Goal: Task Accomplishment & Management: Complete application form

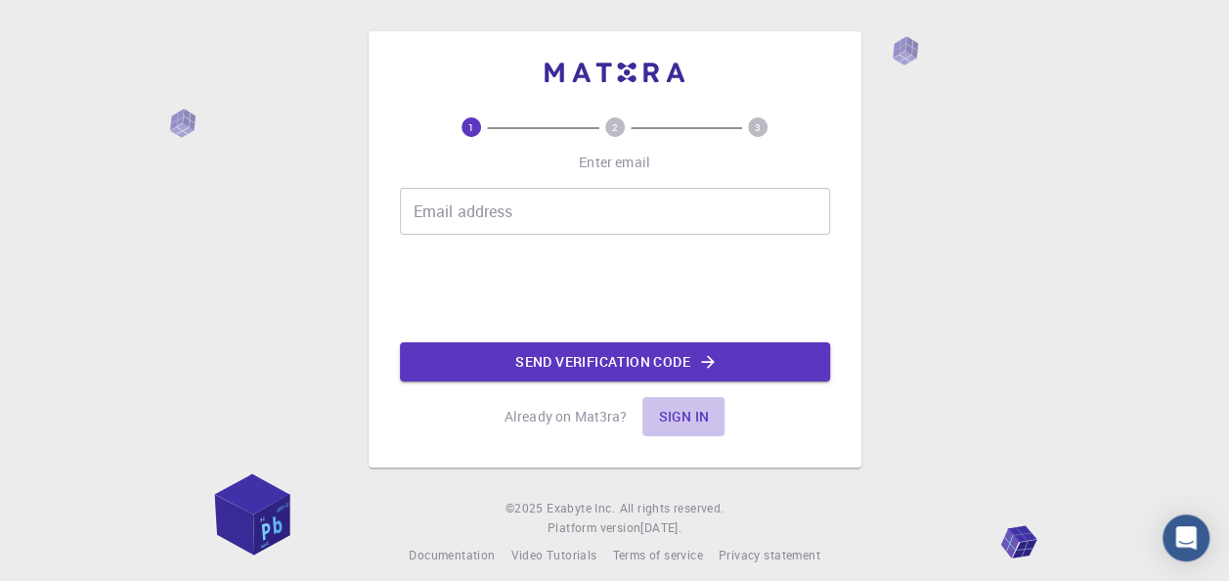
click at [675, 418] on button "Sign in" at bounding box center [684, 416] width 82 height 39
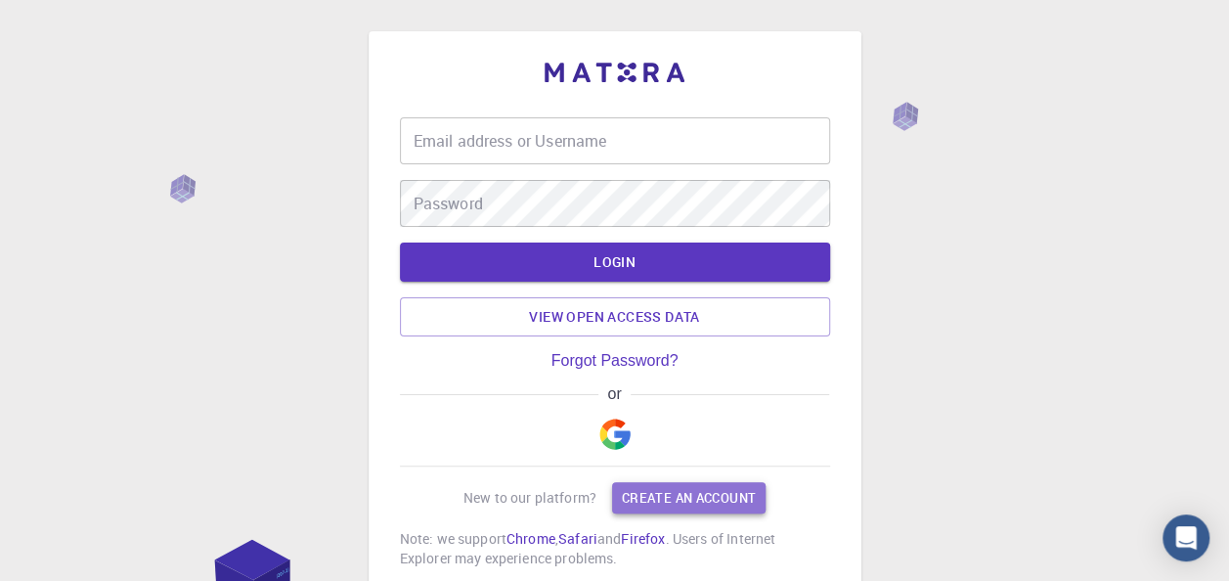
click at [673, 494] on link "Create an account" at bounding box center [689, 497] width 154 height 31
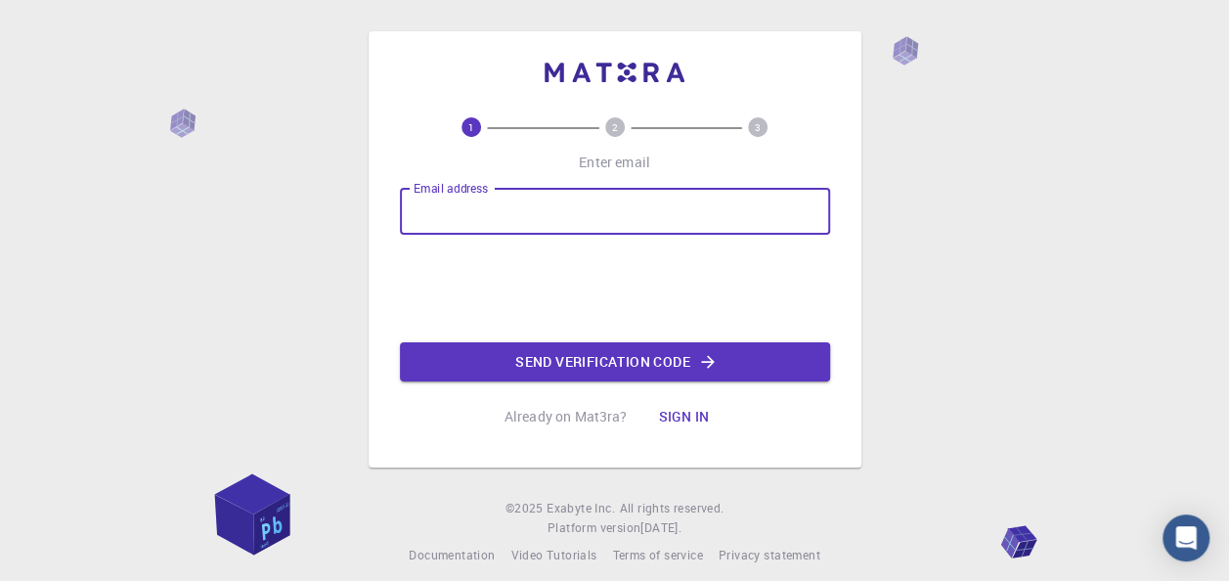
click at [489, 207] on input "Email address" at bounding box center [615, 211] width 430 height 47
type input "[EMAIL_ADDRESS][DOMAIN_NAME]"
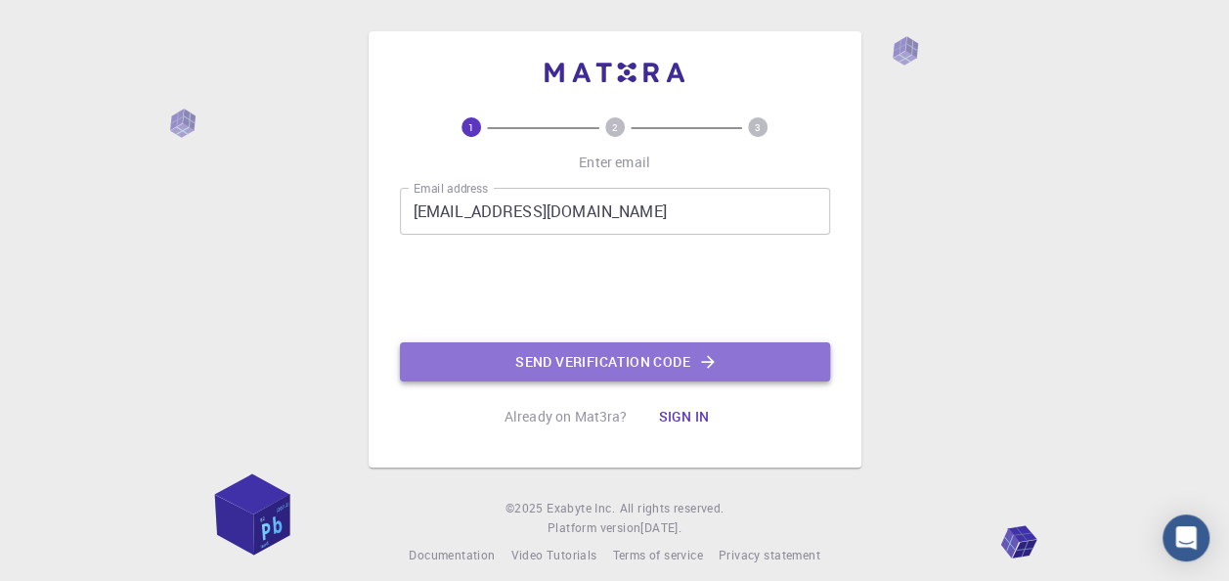
click at [593, 359] on button "Send verification code" at bounding box center [615, 361] width 430 height 39
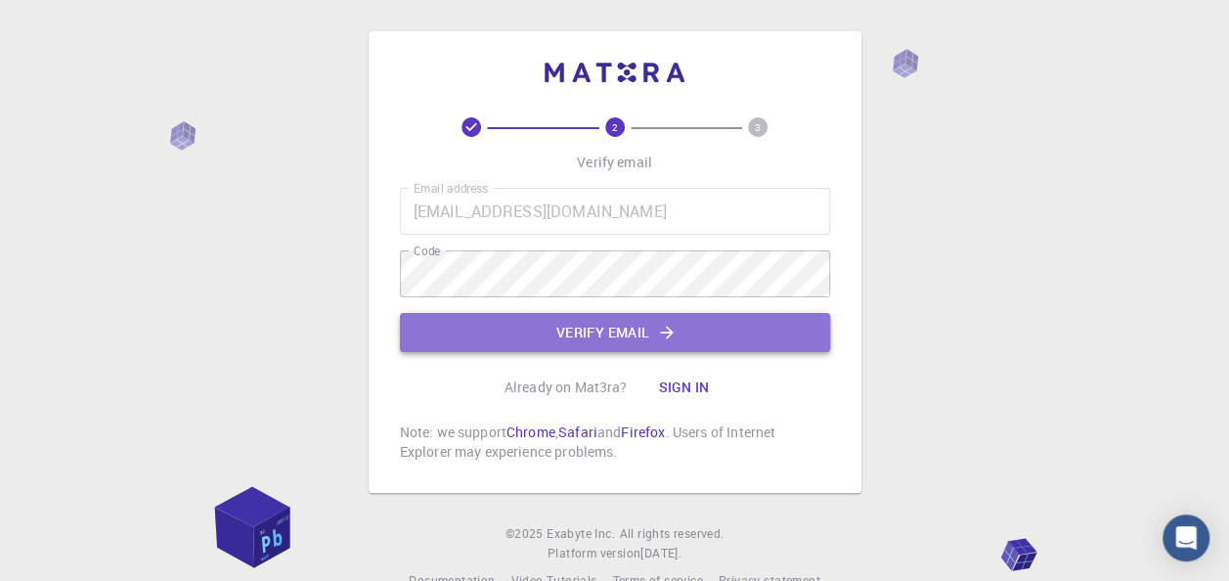
click at [569, 335] on button "Verify email" at bounding box center [615, 332] width 430 height 39
